Goal: Check status: Check status

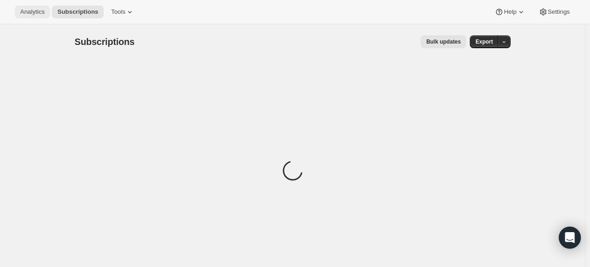
click at [37, 14] on span "Analytics" at bounding box center [32, 11] width 24 height 7
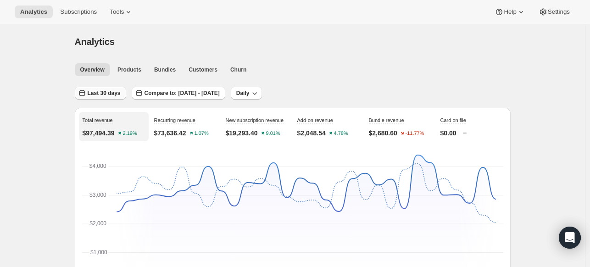
click at [117, 97] on button "Last 30 days" at bounding box center [100, 93] width 51 height 13
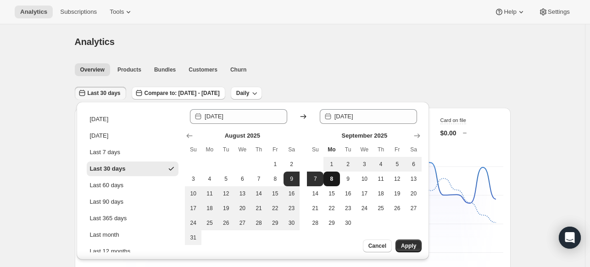
click at [328, 178] on span "8" at bounding box center [331, 178] width 9 height 7
type input "[DATE]"
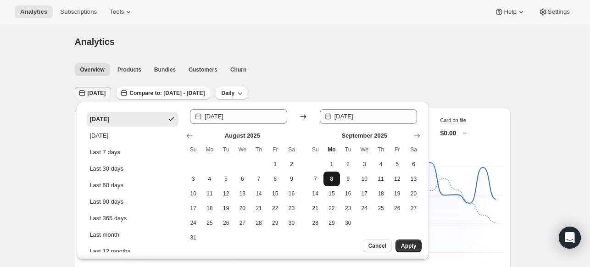
click at [328, 179] on span "8" at bounding box center [331, 178] width 9 height 7
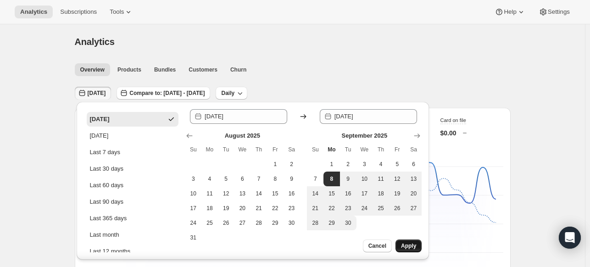
click at [408, 246] on span "Apply" at bounding box center [408, 245] width 15 height 7
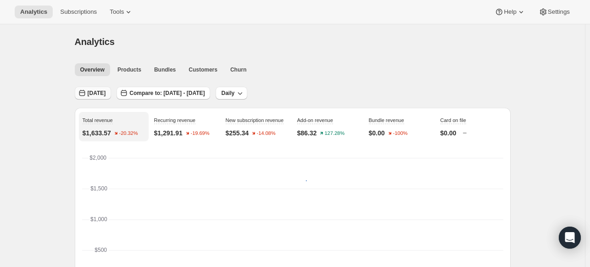
click at [98, 97] on button "[DATE]" at bounding box center [93, 93] width 37 height 13
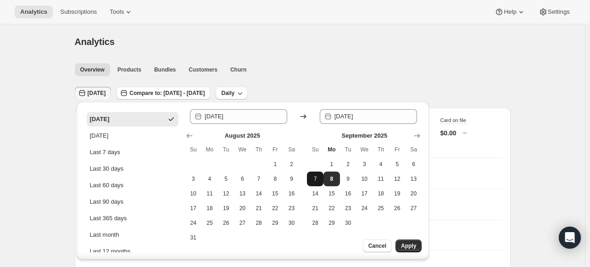
click at [321, 179] on button "7" at bounding box center [315, 179] width 17 height 15
type input "[DATE]"
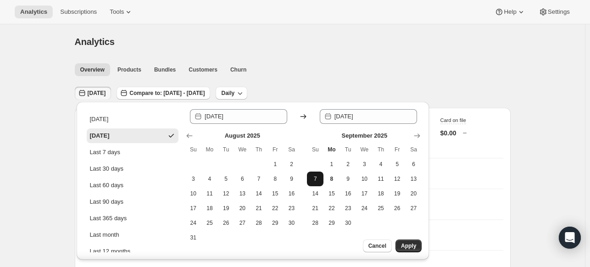
click at [321, 179] on button "7" at bounding box center [315, 179] width 17 height 15
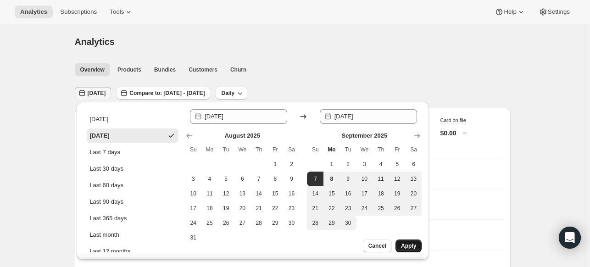
click at [419, 246] on button "Apply" at bounding box center [409, 246] width 26 height 13
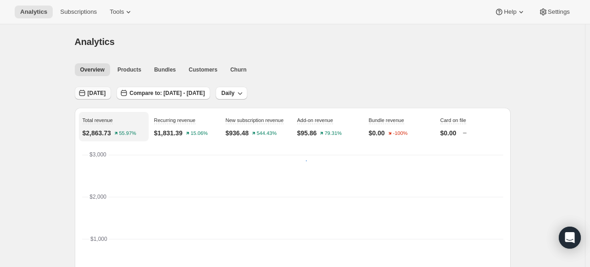
click at [106, 98] on button "[DATE]" at bounding box center [93, 93] width 37 height 13
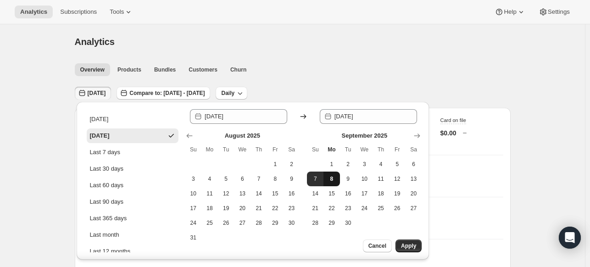
click at [324, 182] on button "8" at bounding box center [332, 179] width 17 height 15
type input "[DATE]"
click at [336, 180] on span "8" at bounding box center [331, 178] width 9 height 7
type input "[DATE]"
click at [336, 180] on span "8" at bounding box center [331, 178] width 9 height 7
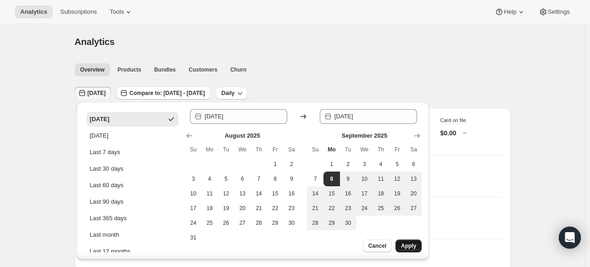
click at [411, 243] on span "Apply" at bounding box center [408, 245] width 15 height 7
